Goal: Navigation & Orientation: Find specific page/section

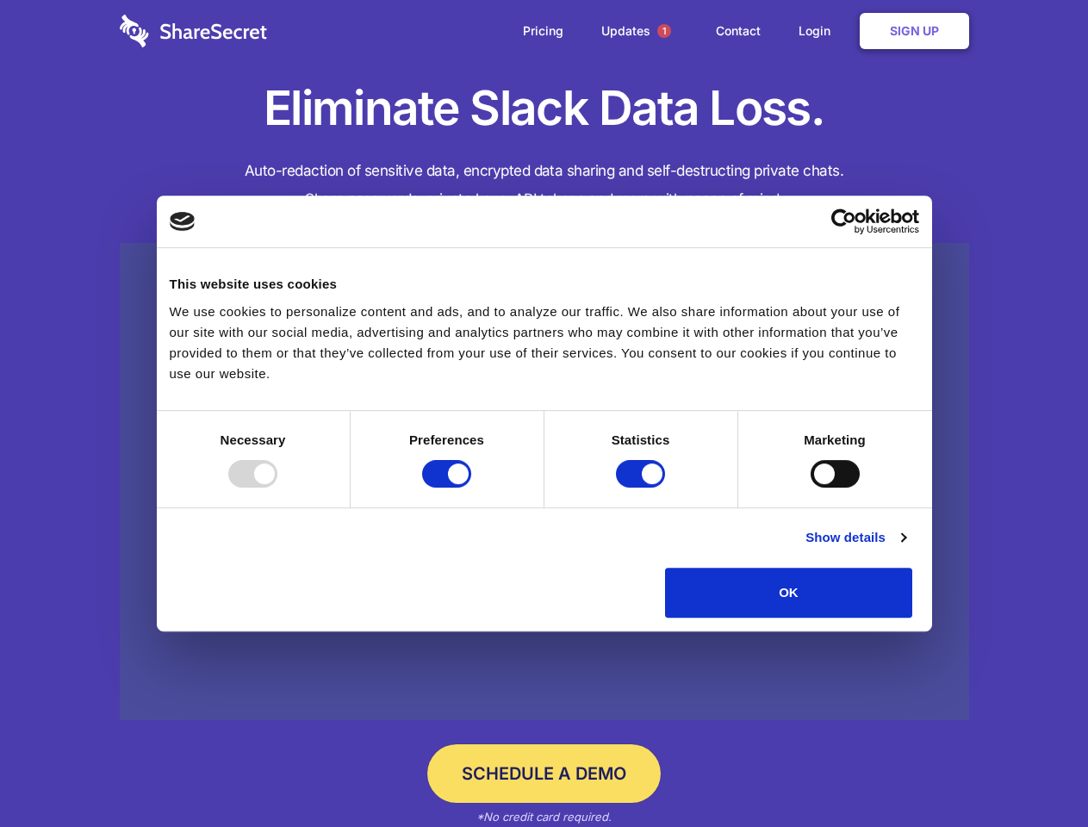
click at [277, 487] on div at bounding box center [252, 474] width 49 height 28
click at [471, 487] on input "Preferences" at bounding box center [446, 474] width 49 height 28
checkbox input "false"
click at [642, 487] on input "Statistics" at bounding box center [640, 474] width 49 height 28
checkbox input "false"
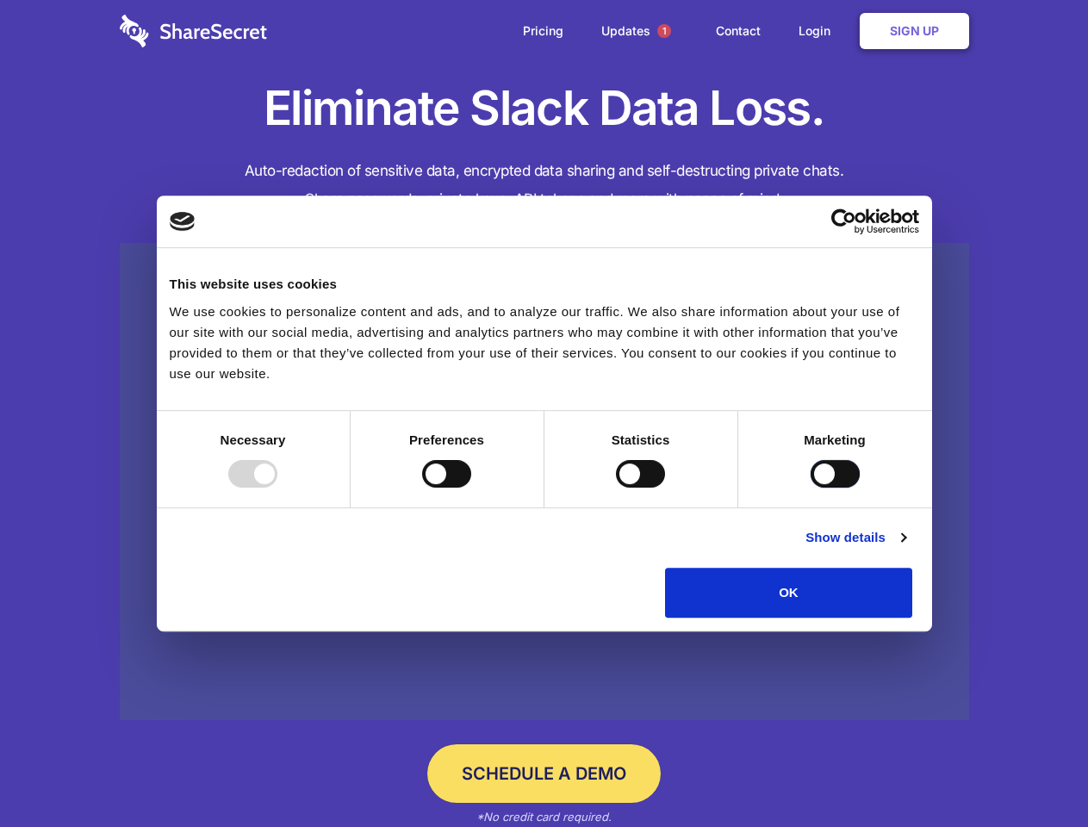
click at [810, 487] on input "Marketing" at bounding box center [834, 474] width 49 height 28
checkbox input "true"
click at [905, 548] on link "Show details" at bounding box center [855, 537] width 100 height 21
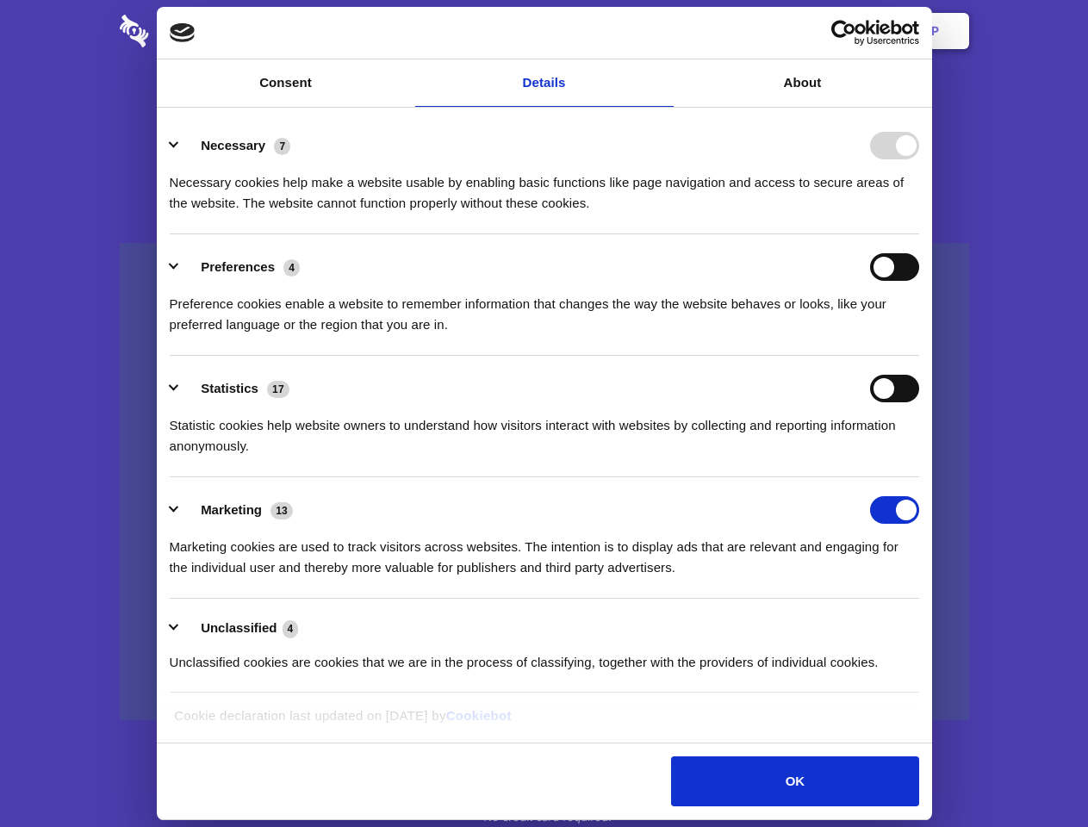
click at [919, 234] on li "Necessary 7 Necessary cookies help make a website usable by enabling basic func…" at bounding box center [544, 173] width 749 height 121
click at [663, 31] on span "1" at bounding box center [664, 31] width 14 height 14
